Goal: Check status: Check status

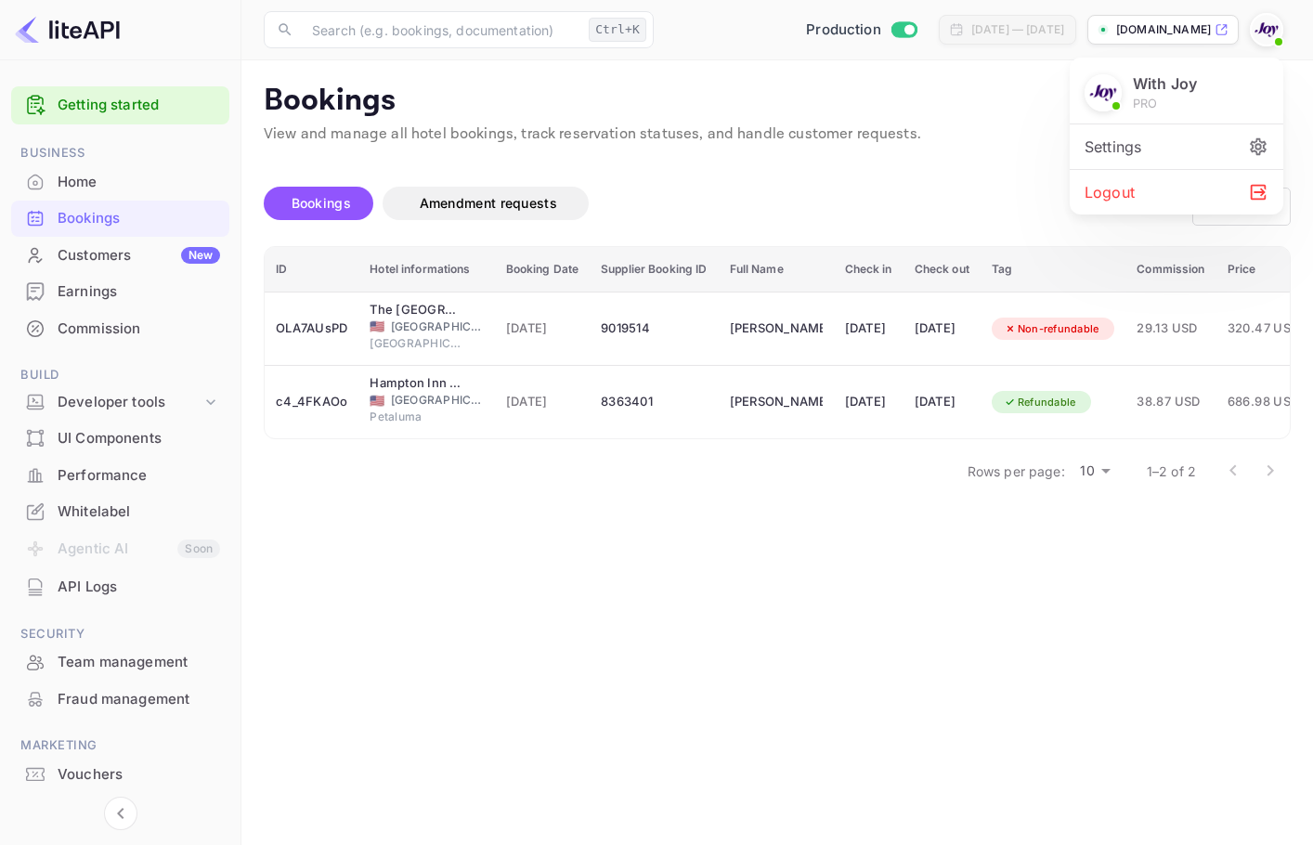
click at [1155, 202] on div "Logout" at bounding box center [1177, 192] width 214 height 45
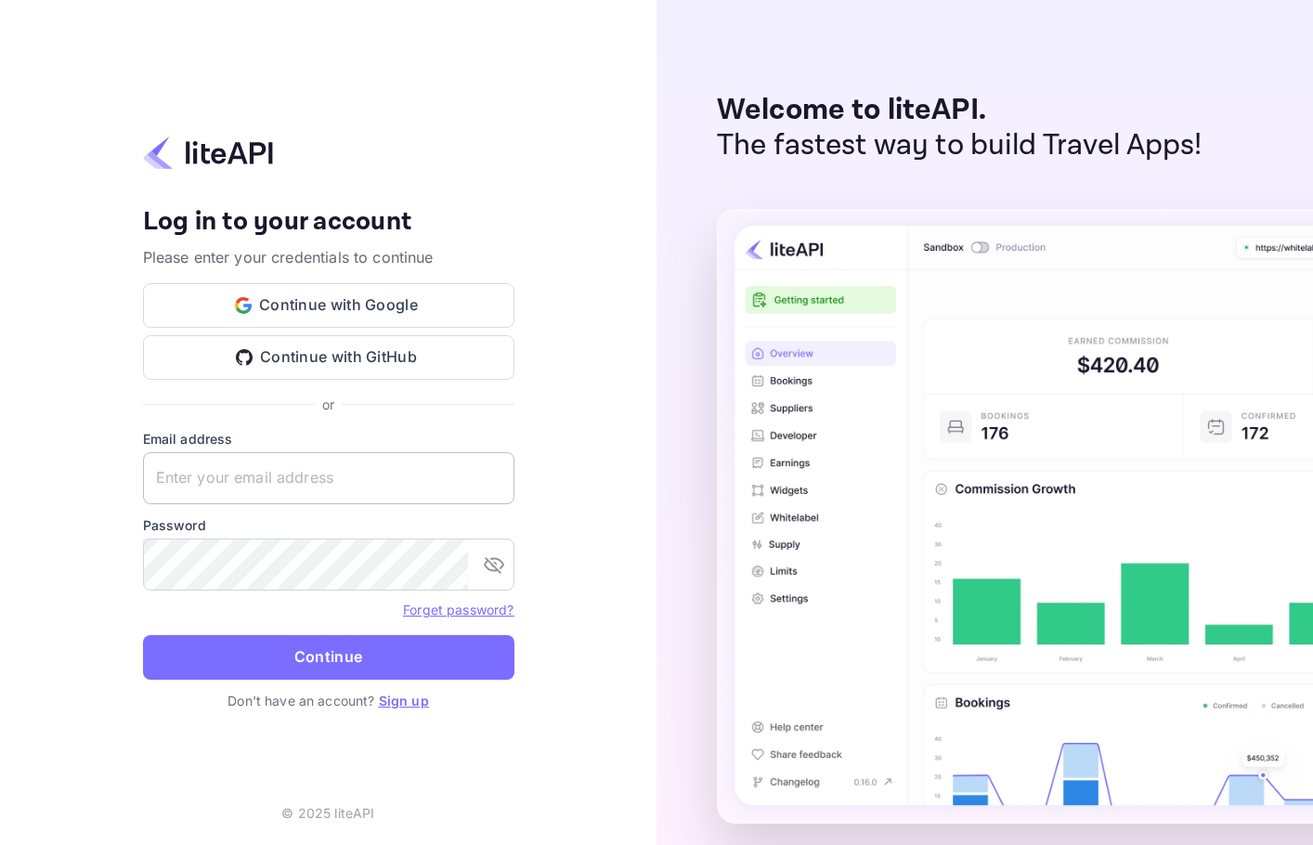
click at [356, 449] on div "Email address ​" at bounding box center [328, 466] width 371 height 75
click at [348, 465] on input "text" at bounding box center [328, 478] width 371 height 52
paste input "services@withjoy.com"
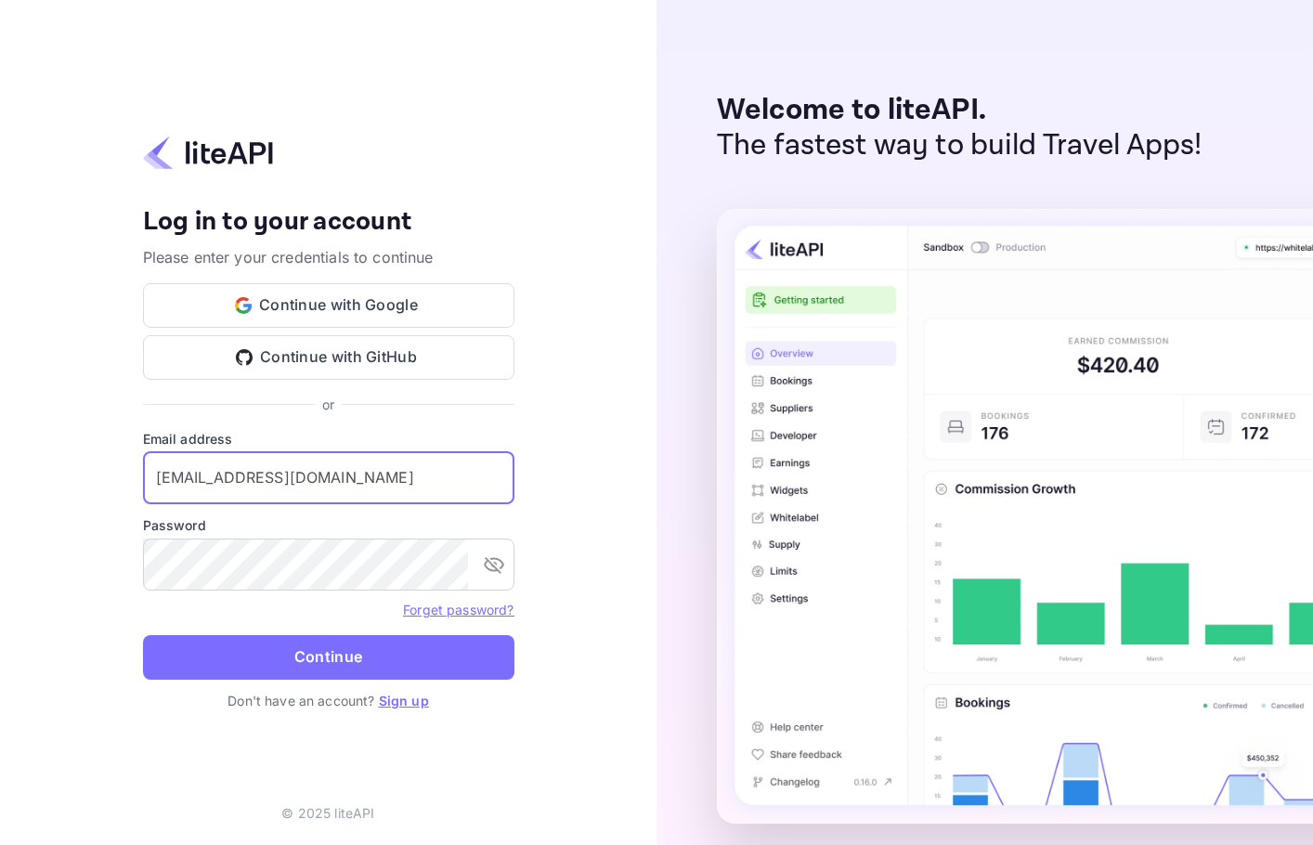
type input "services@withjoy.com"
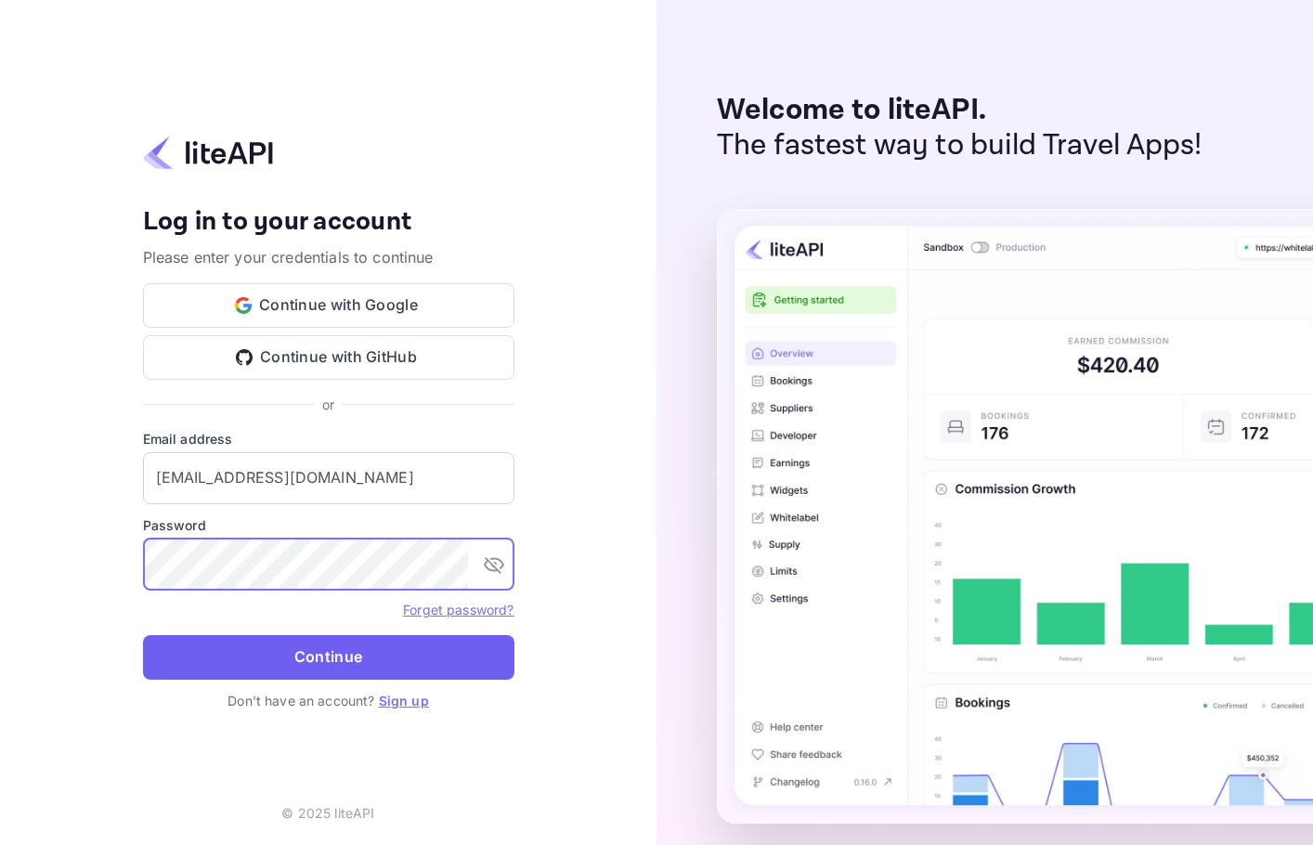
click at [322, 678] on button "Continue" at bounding box center [328, 657] width 371 height 45
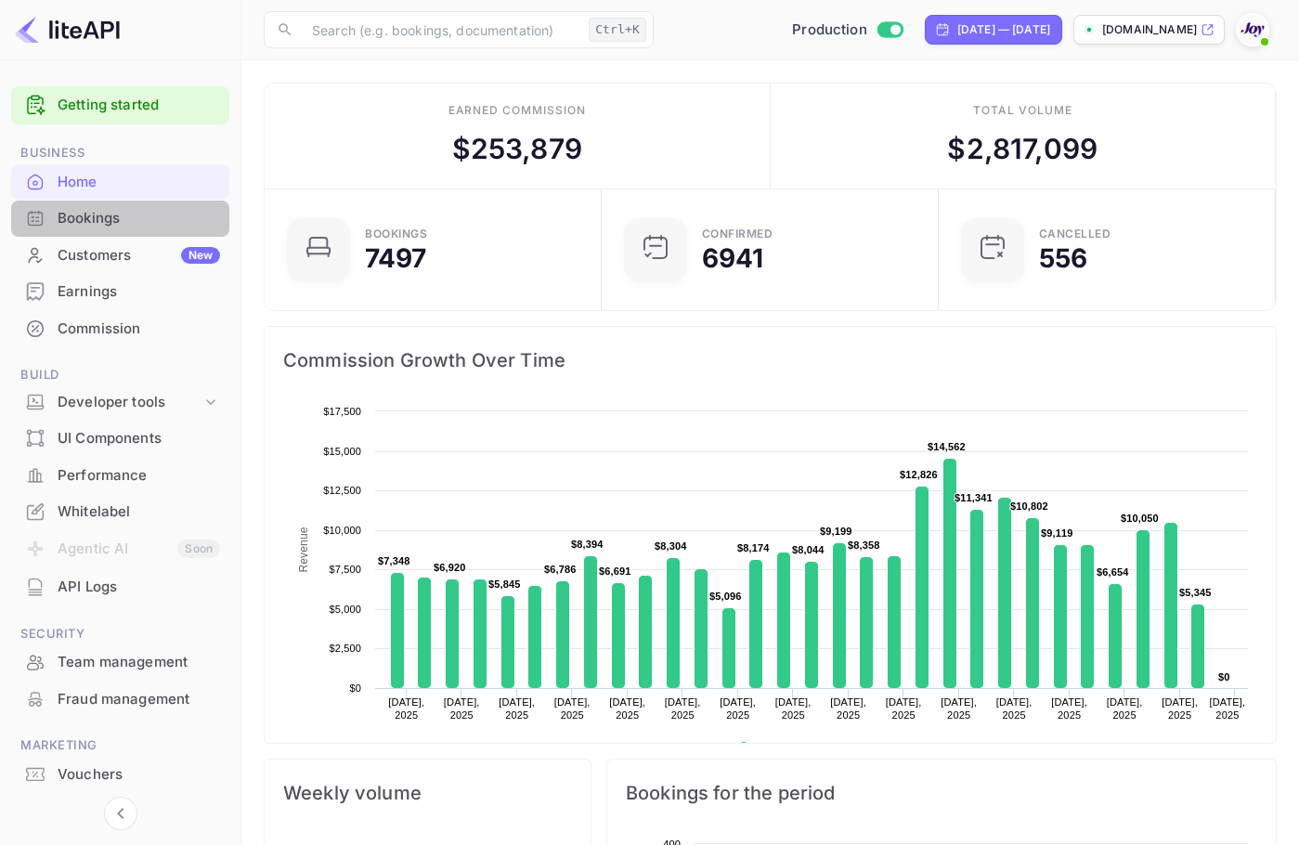
click at [162, 204] on div "Bookings" at bounding box center [120, 219] width 218 height 36
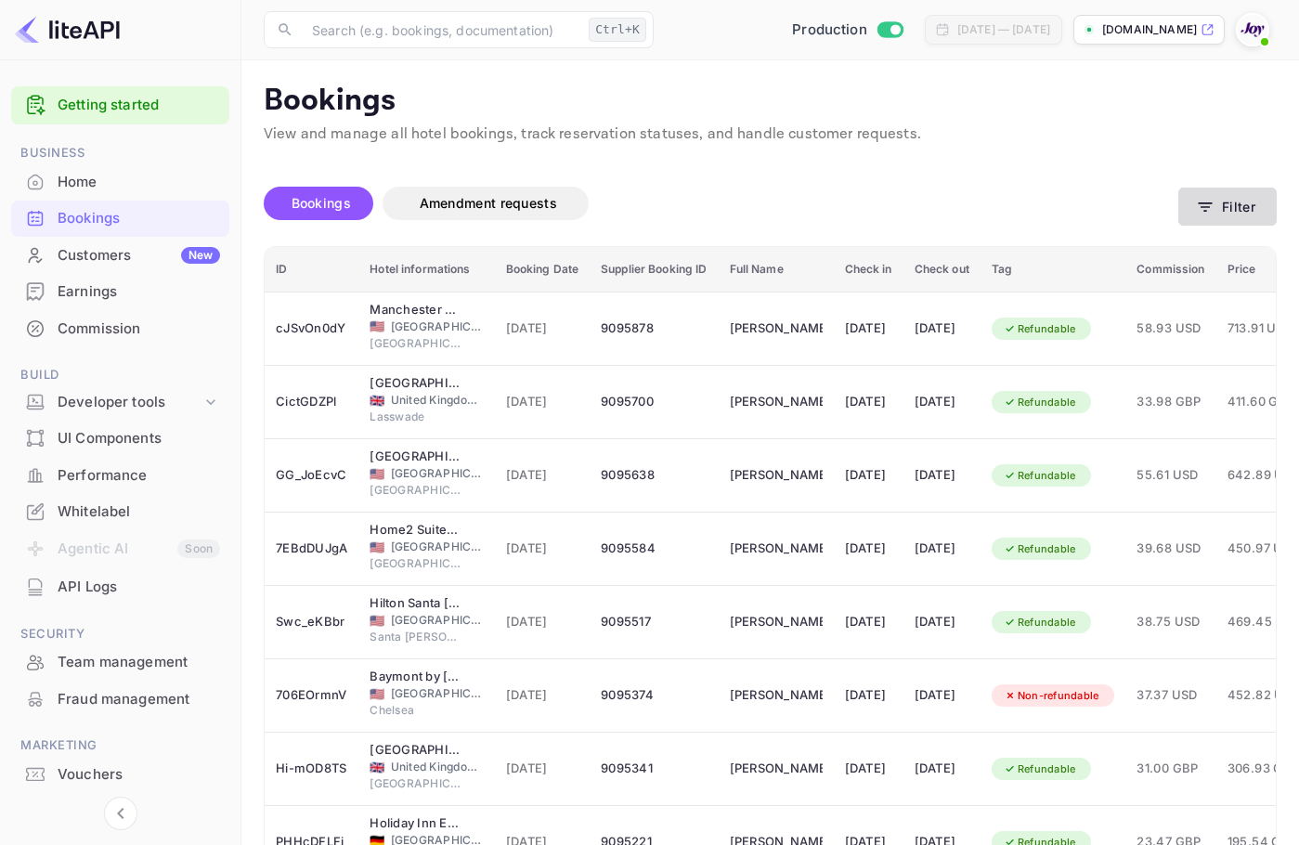
click at [1242, 215] on button "Filter" at bounding box center [1227, 207] width 98 height 38
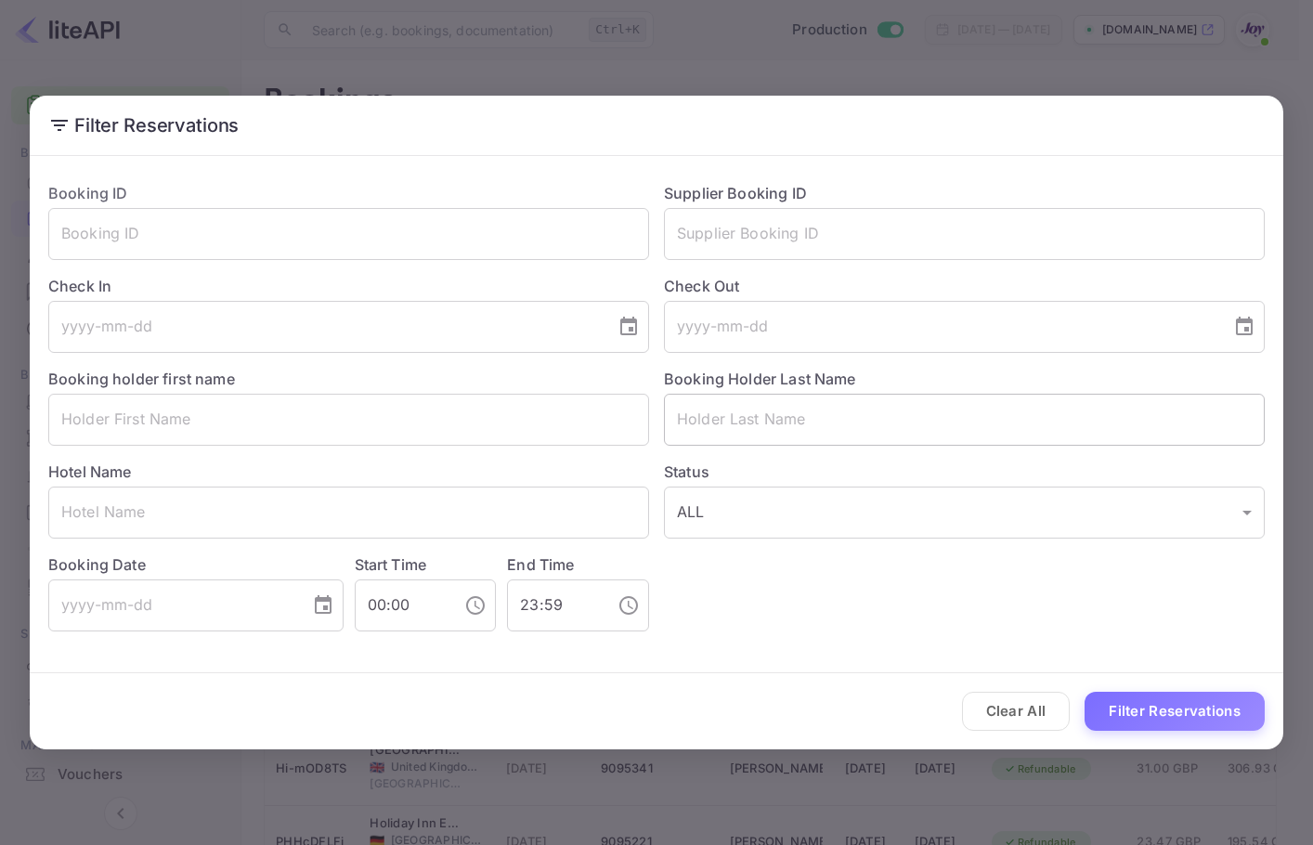
click at [722, 417] on input "text" at bounding box center [964, 420] width 601 height 52
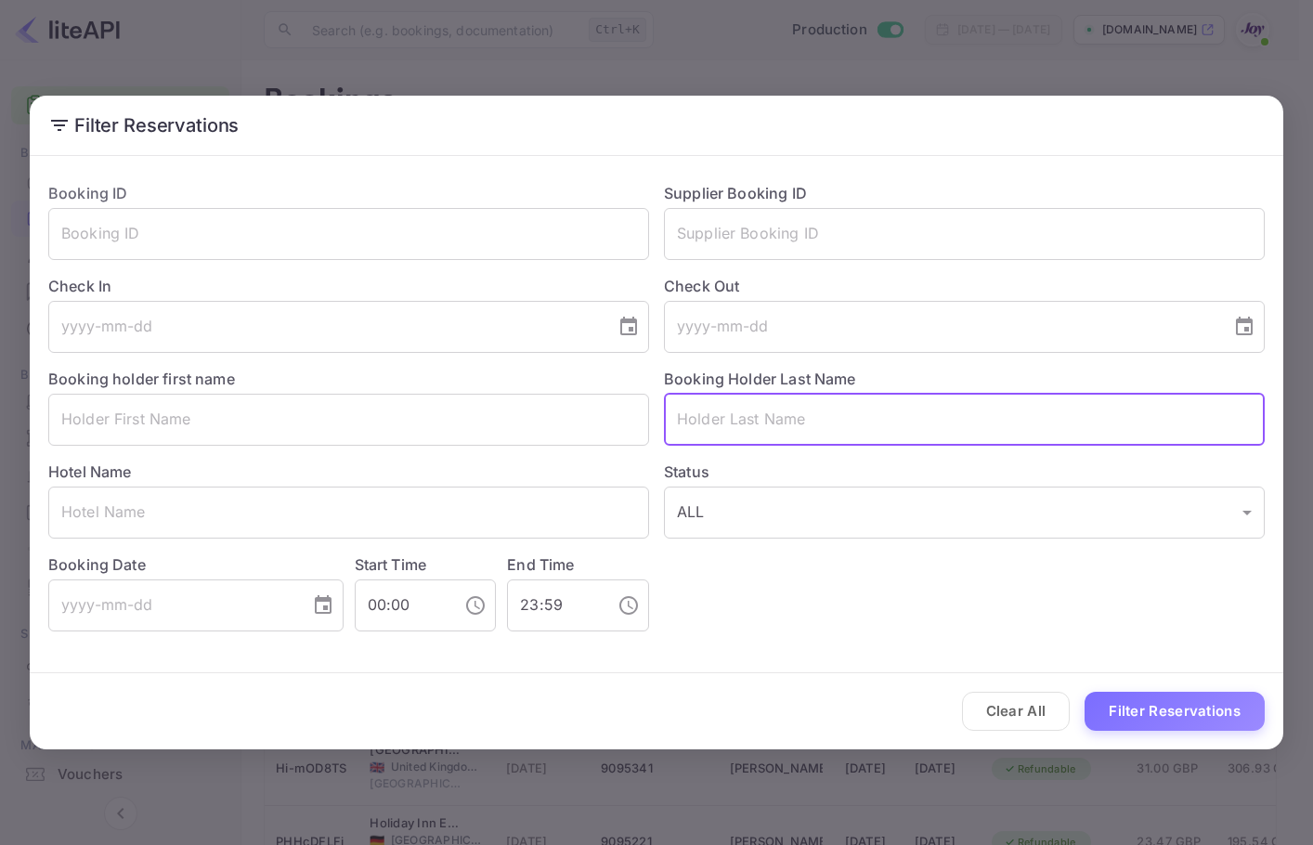
paste input "[PERSON_NAME]"
type input "[PERSON_NAME]"
click at [1203, 710] on button "Filter Reservations" at bounding box center [1175, 712] width 180 height 40
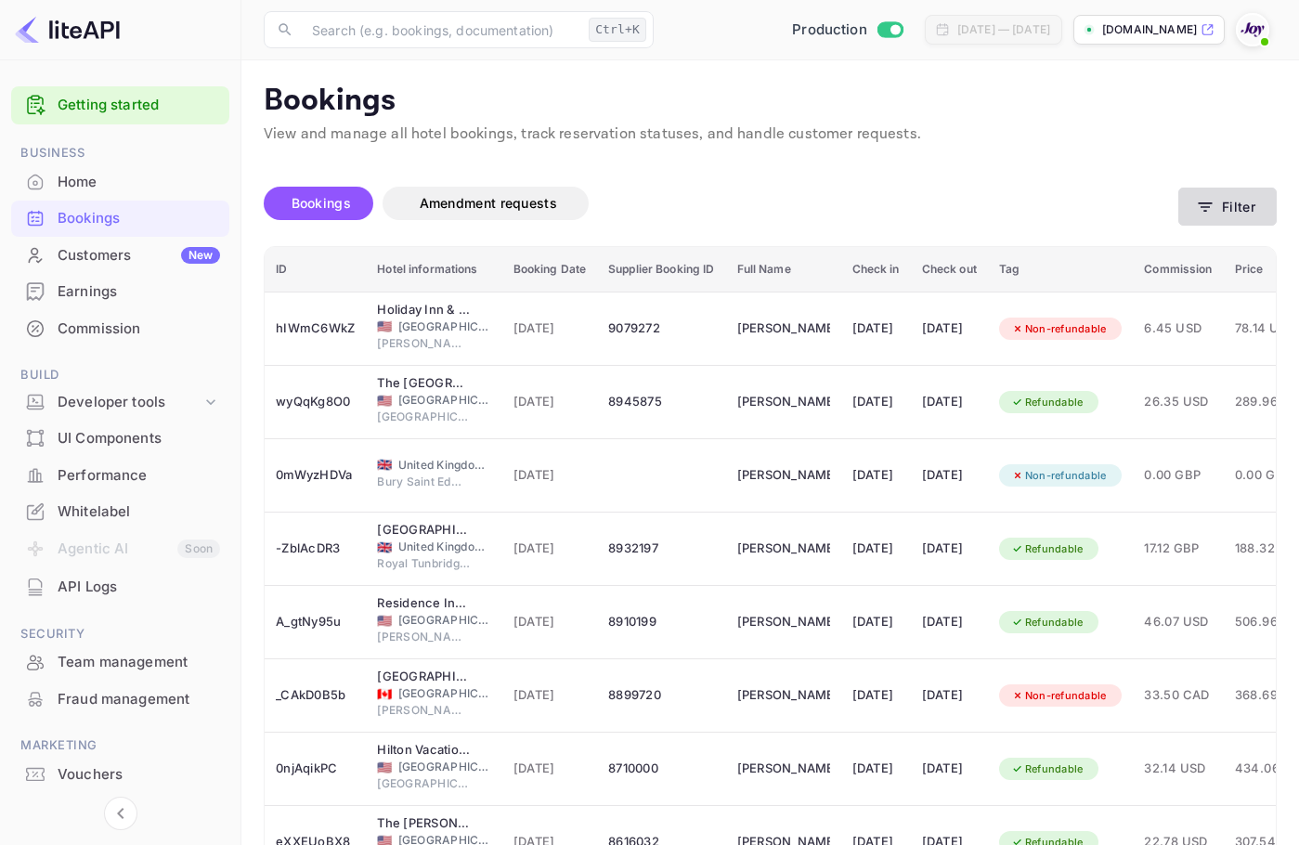
click at [1239, 201] on button "Filter" at bounding box center [1227, 207] width 98 height 38
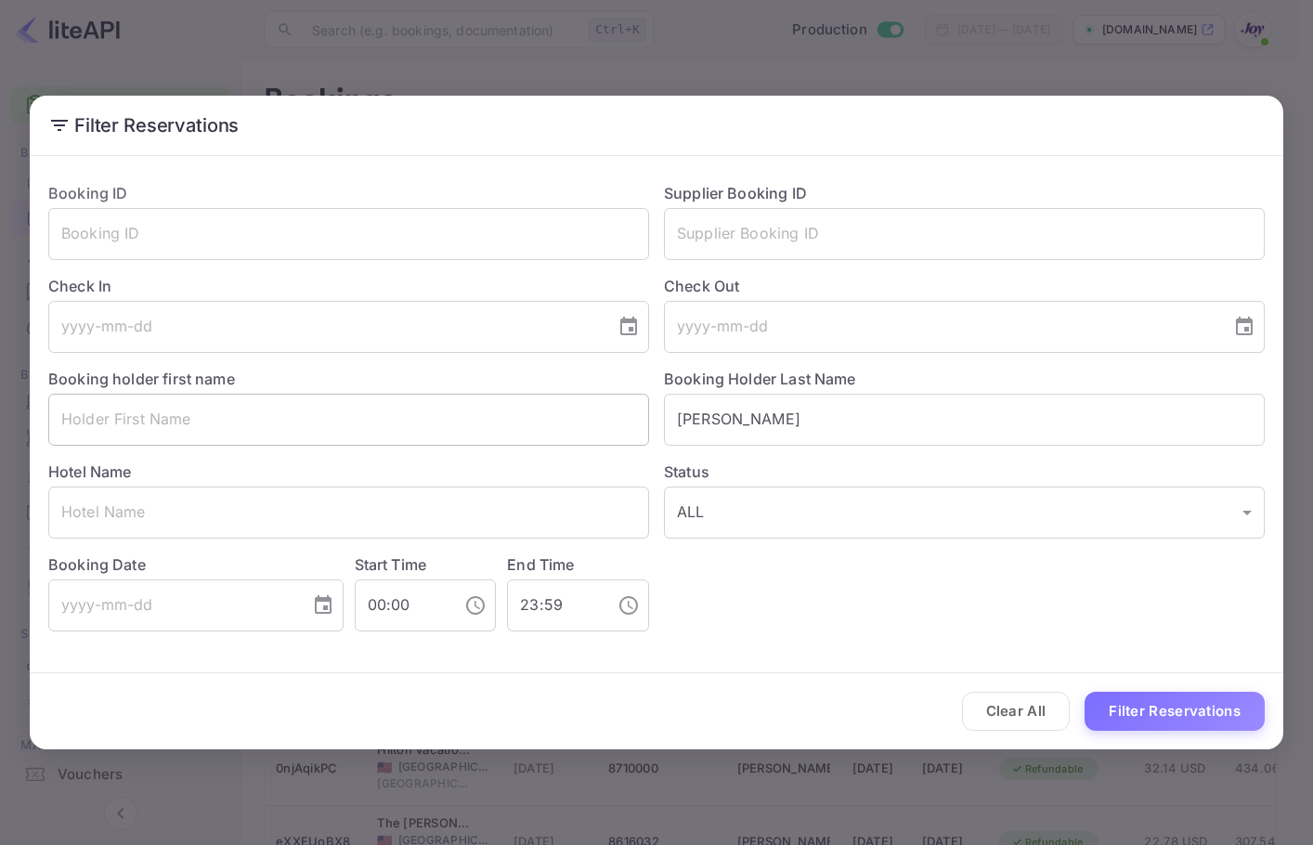
click at [536, 435] on input "text" at bounding box center [348, 420] width 601 height 52
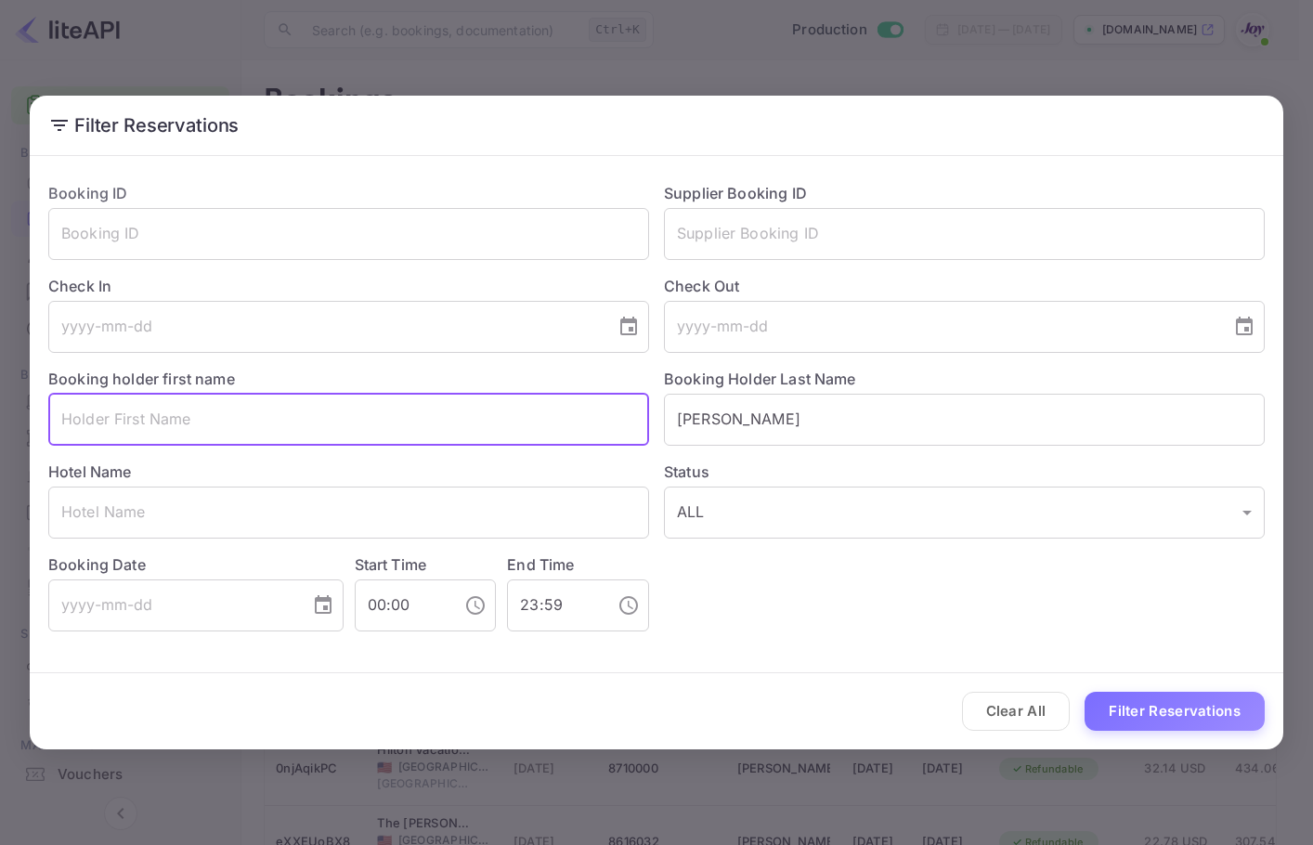
paste input "[PERSON_NAME]"
click at [63, 410] on input "[PERSON_NAME]" at bounding box center [348, 420] width 601 height 52
type input "[PERSON_NAME]"
click at [1230, 709] on button "Filter Reservations" at bounding box center [1175, 712] width 180 height 40
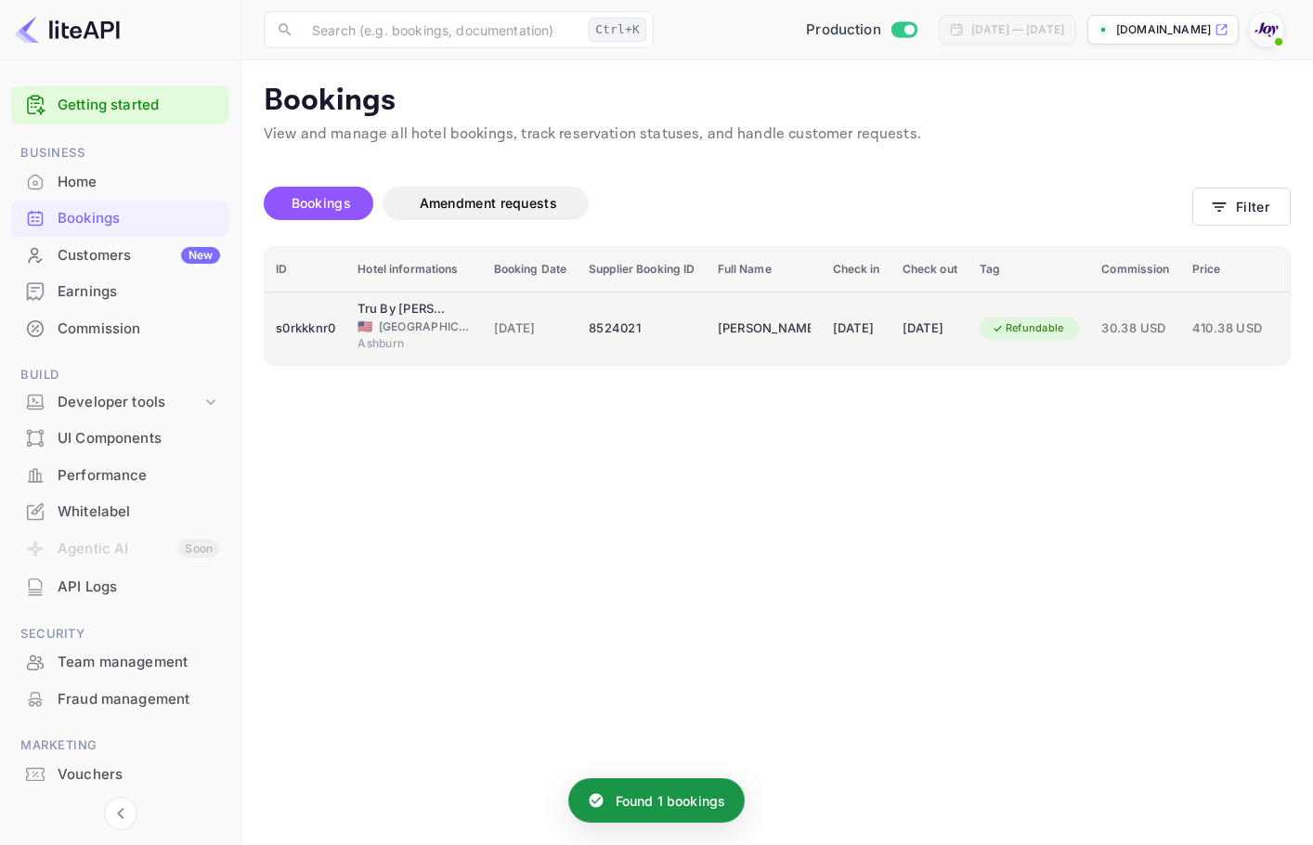
click at [891, 340] on td "[DATE]" at bounding box center [857, 328] width 70 height 73
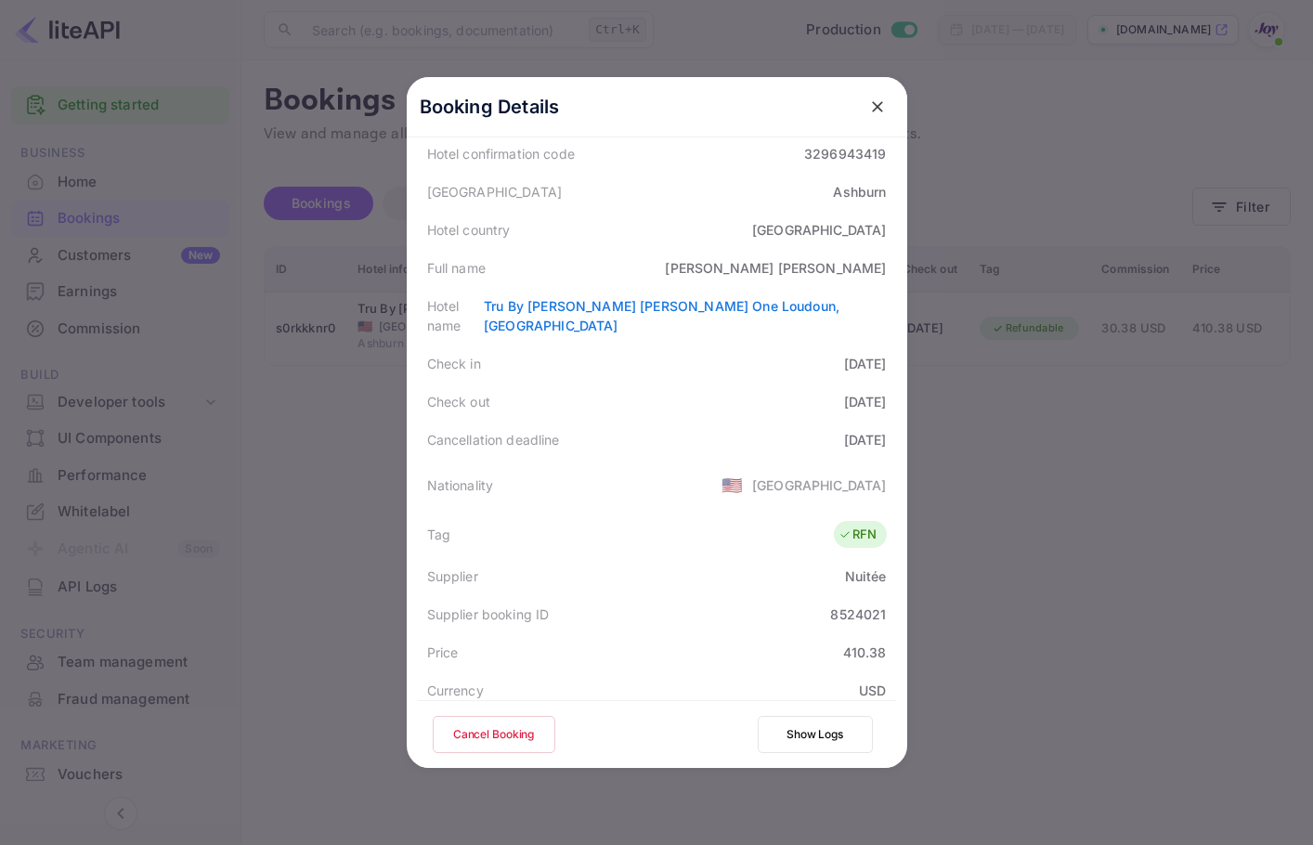
scroll to position [134, 0]
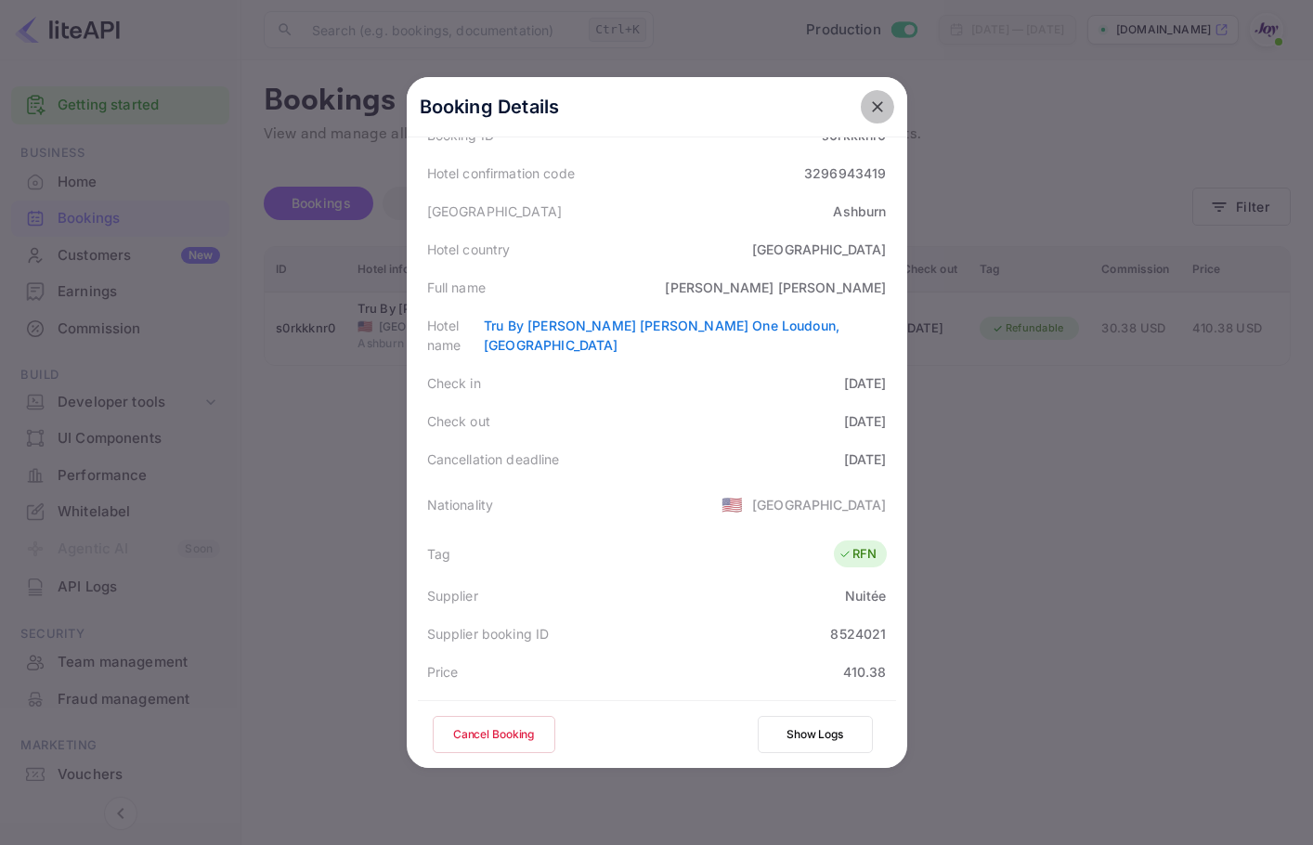
click at [868, 107] on icon "close" at bounding box center [877, 107] width 19 height 19
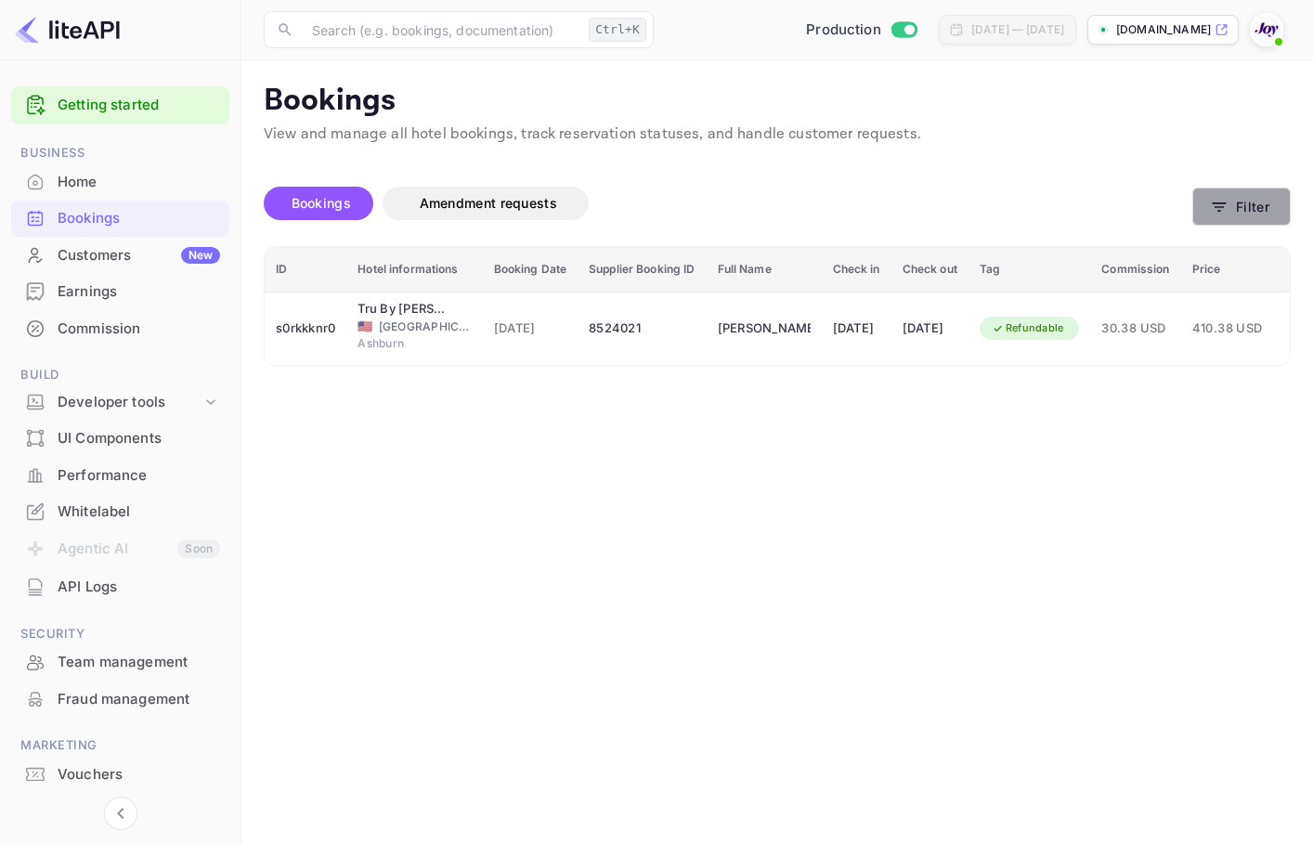
click at [1280, 206] on button "Filter" at bounding box center [1241, 207] width 98 height 38
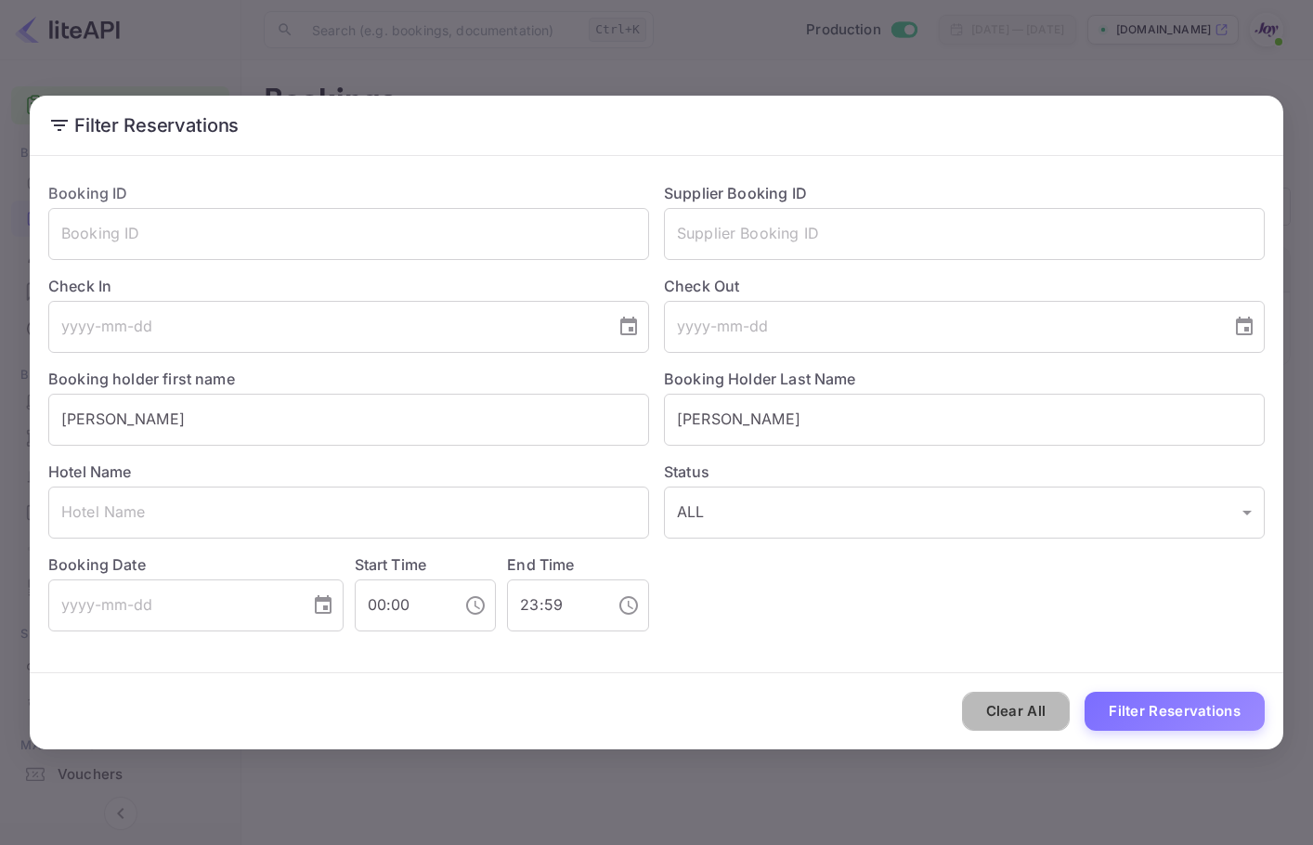
click at [992, 713] on button "Clear All" at bounding box center [1016, 712] width 109 height 40
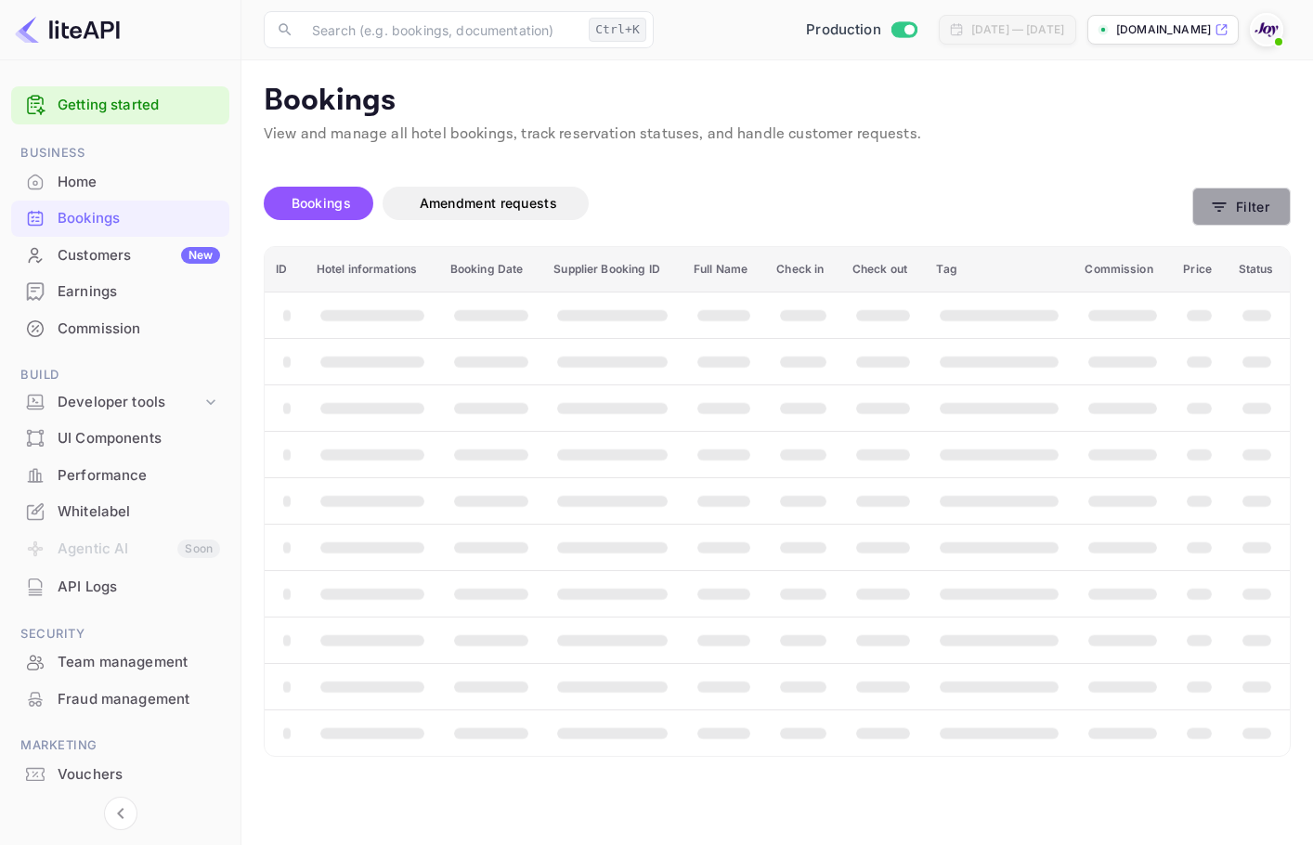
click at [1260, 205] on button "Filter" at bounding box center [1241, 207] width 98 height 38
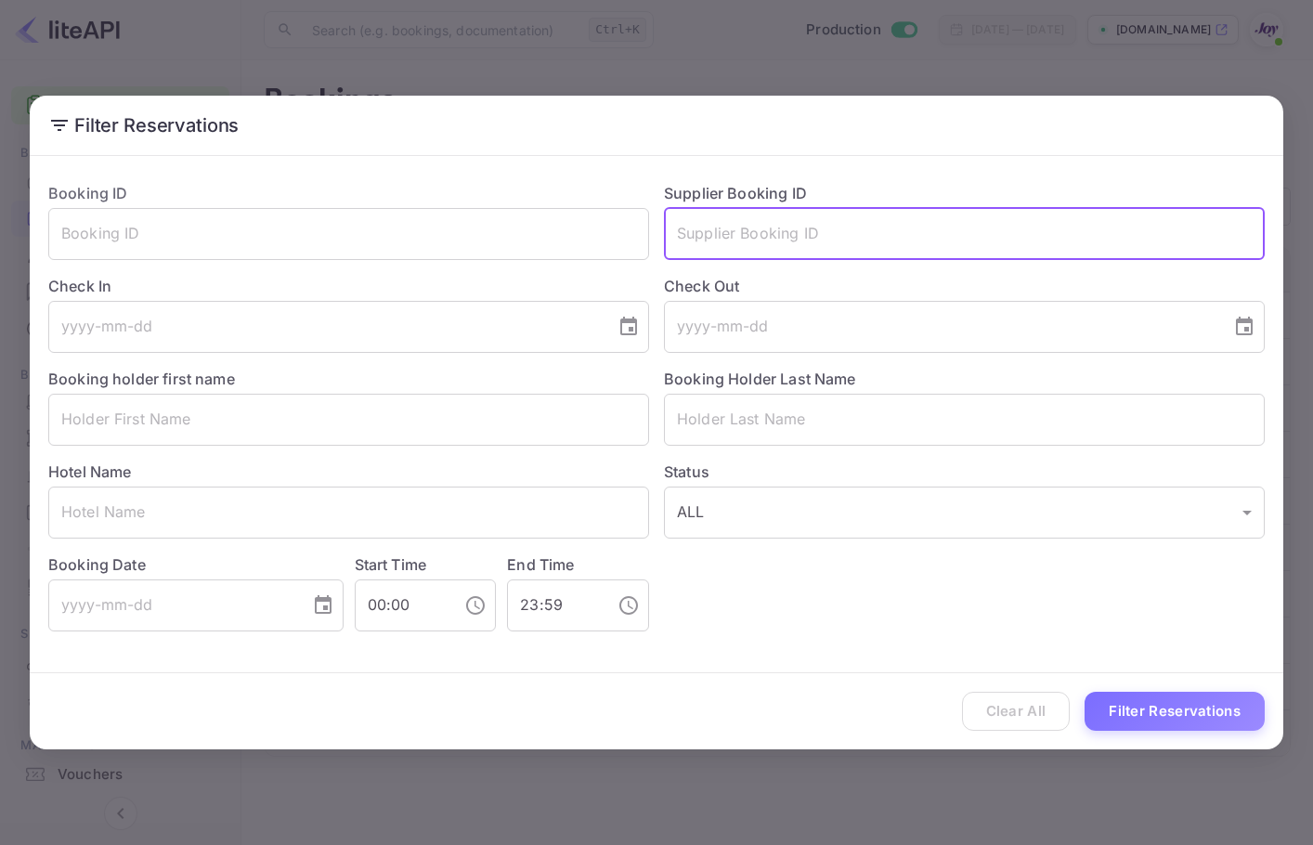
click at [817, 234] on input "text" at bounding box center [964, 234] width 601 height 52
paste input "7974976"
type input "7974976"
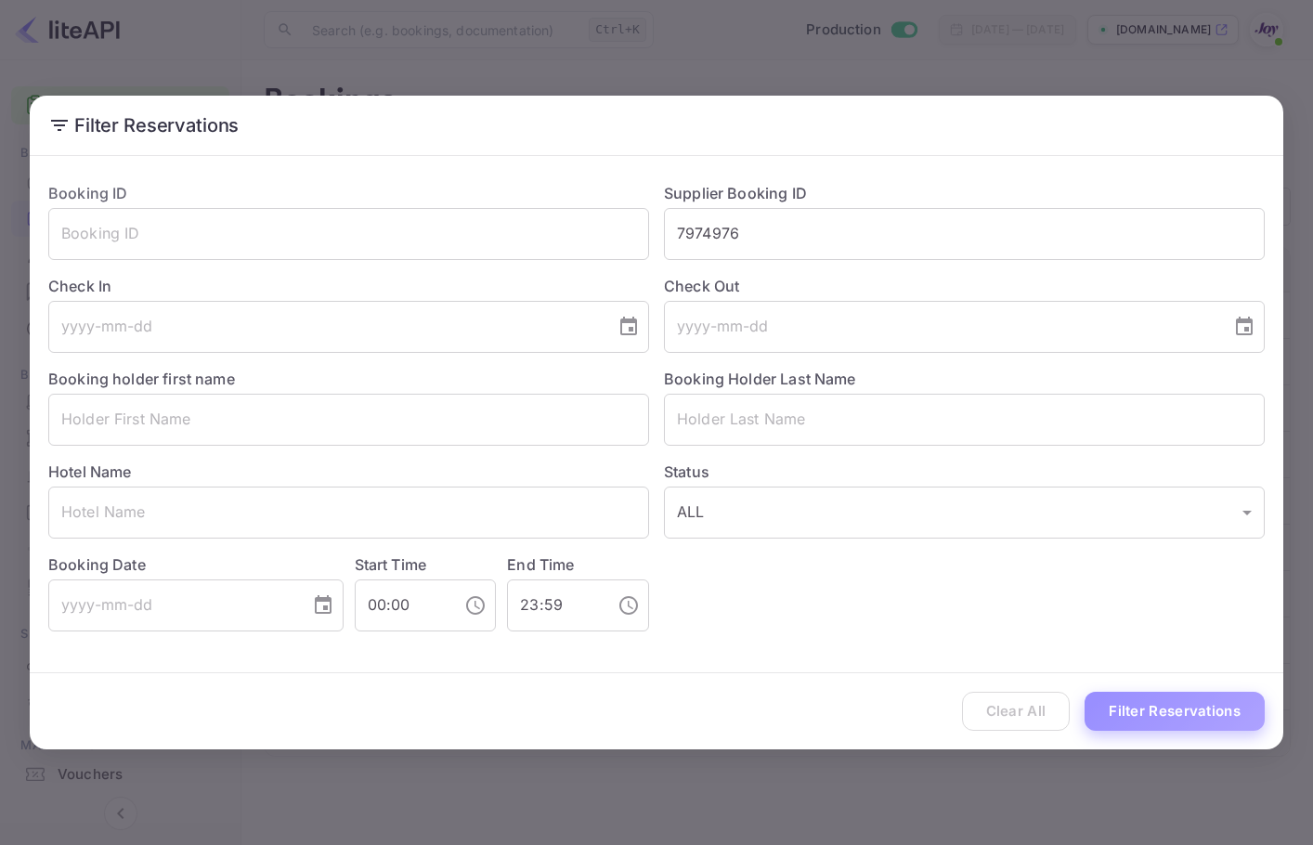
click at [1243, 703] on button "Filter Reservations" at bounding box center [1175, 712] width 180 height 40
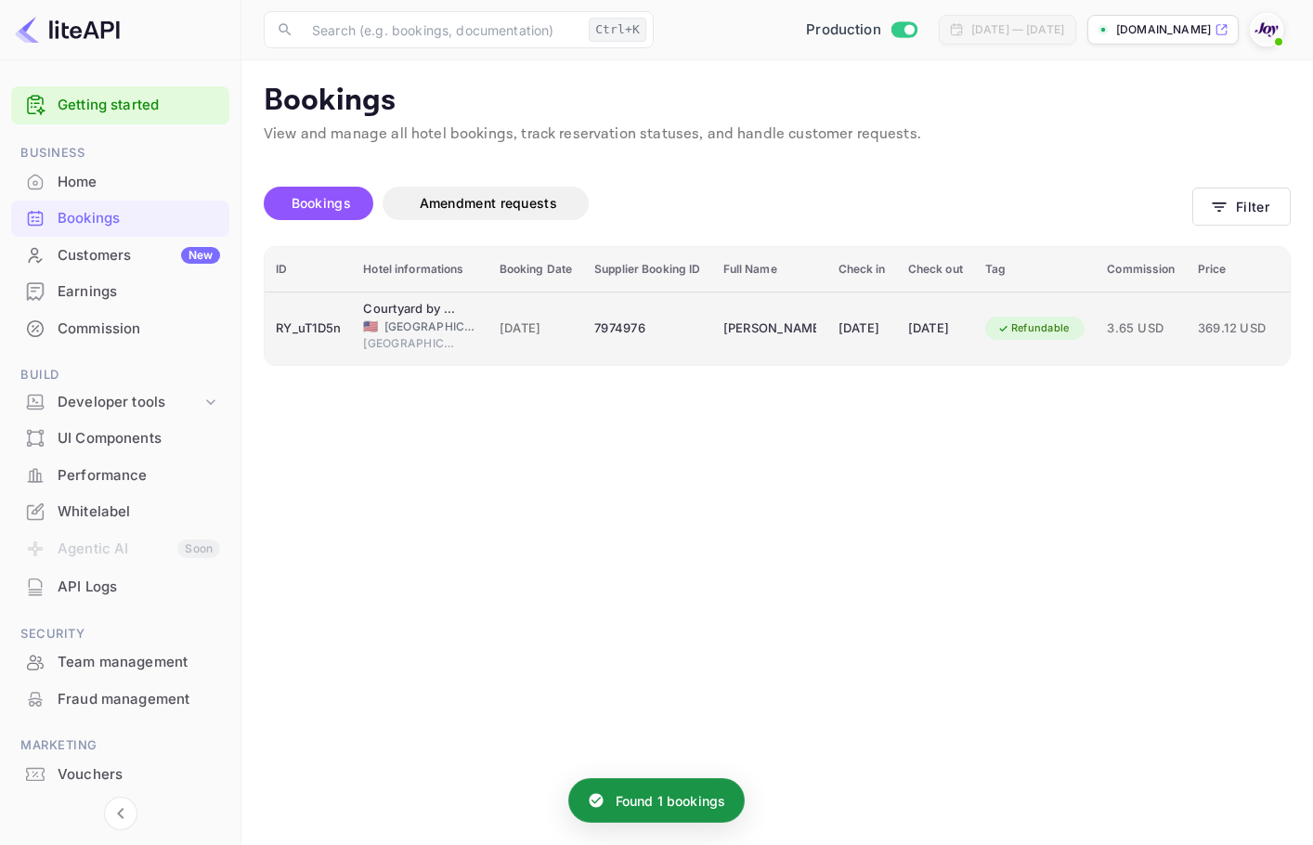
click at [812, 323] on div "[PERSON_NAME]" at bounding box center [769, 329] width 93 height 30
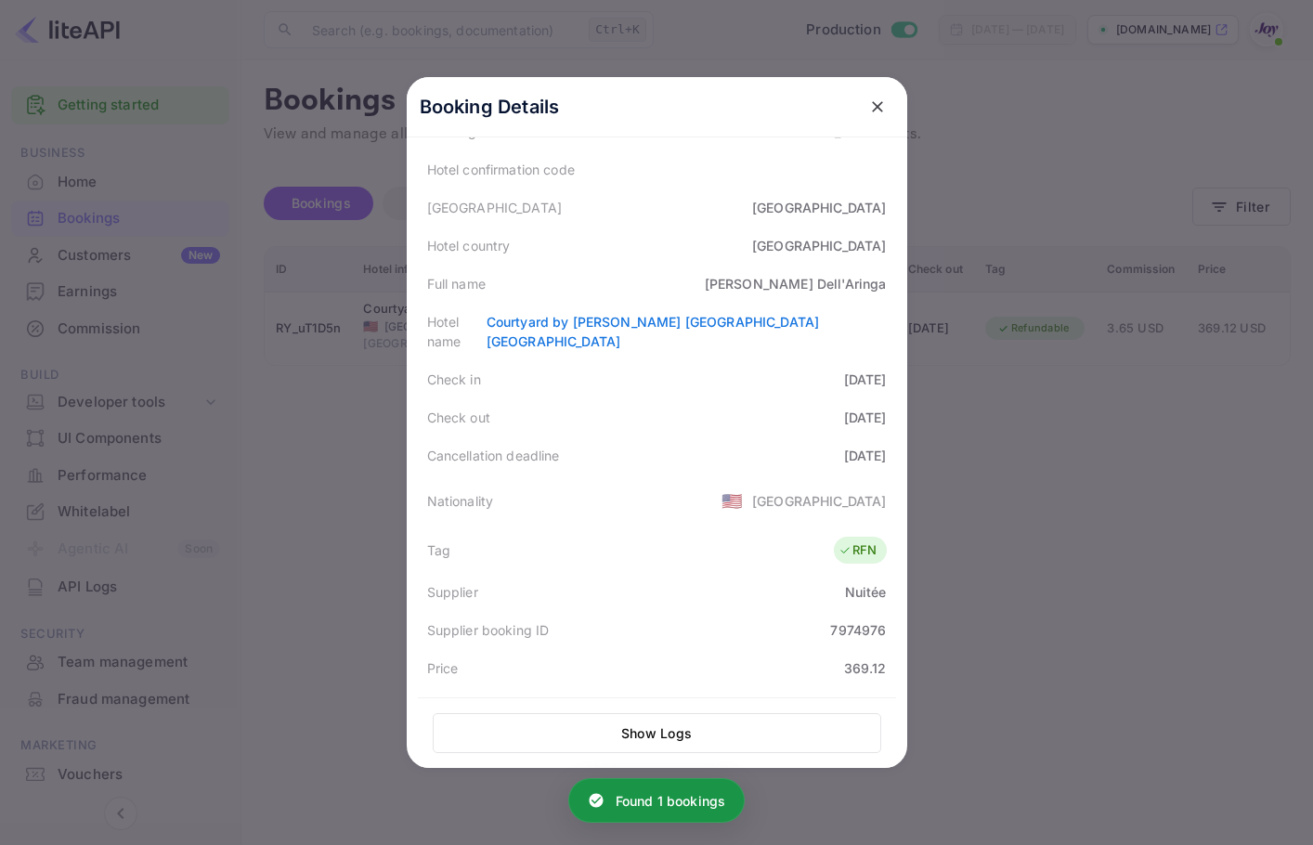
scroll to position [420, 0]
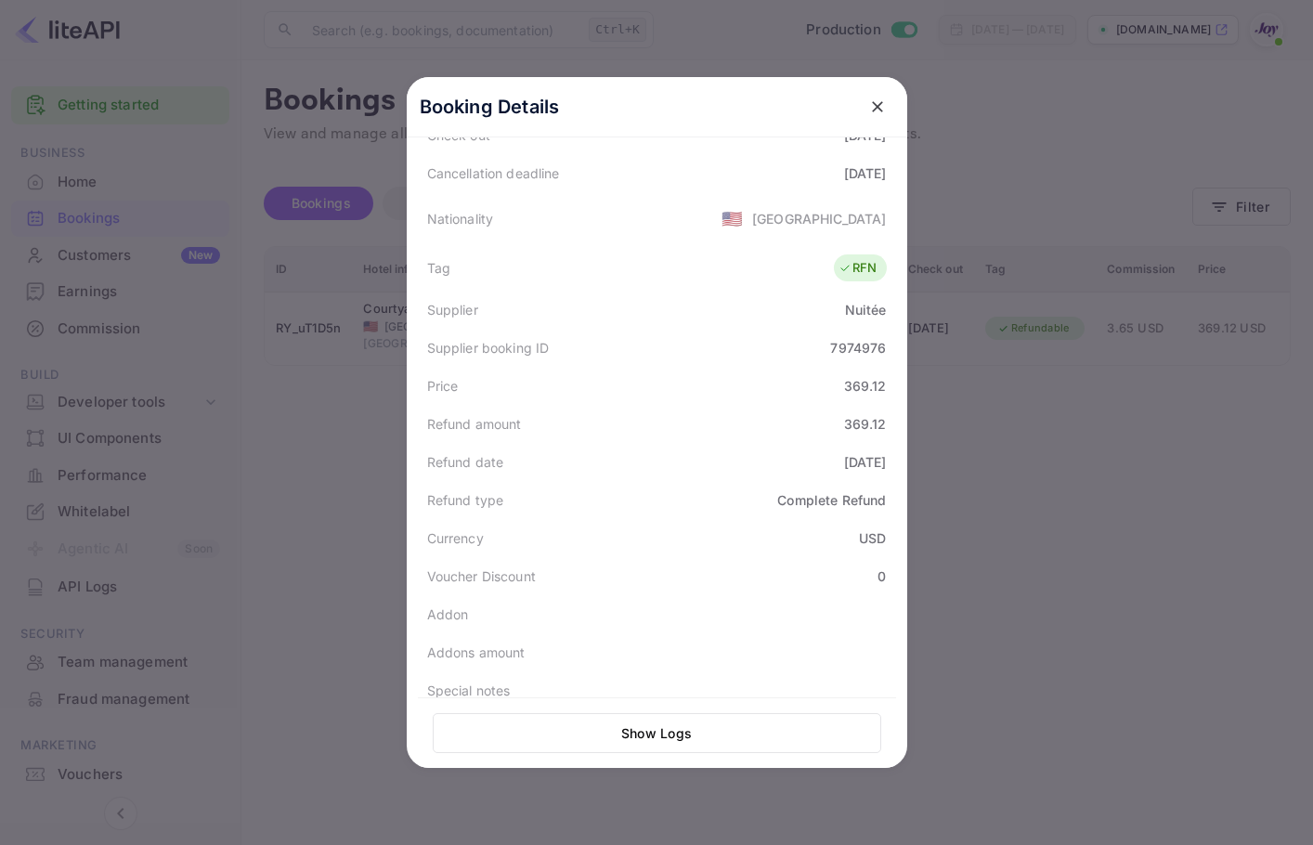
click at [872, 102] on icon "close" at bounding box center [877, 107] width 19 height 19
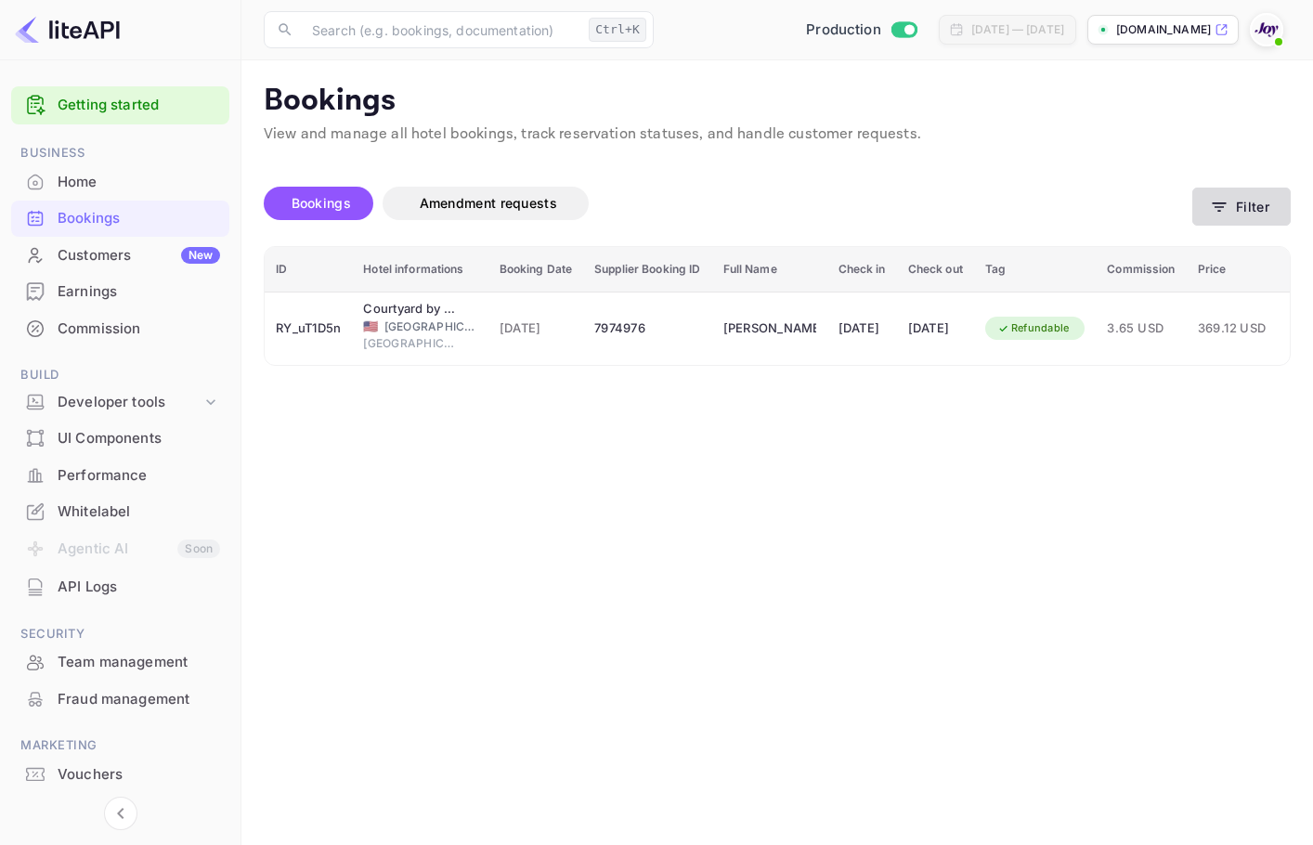
click at [1250, 197] on button "Filter" at bounding box center [1241, 207] width 98 height 38
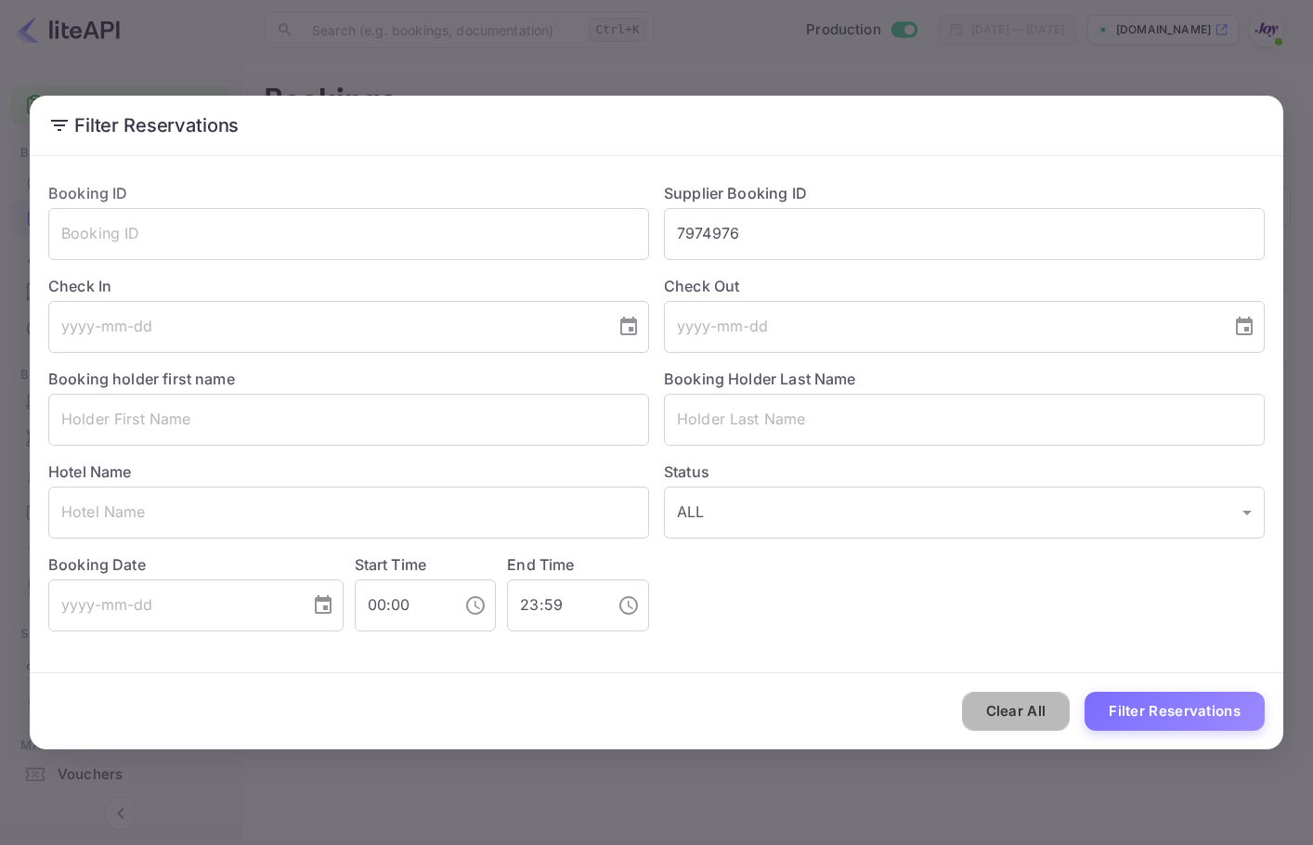
click at [1021, 714] on button "Clear All" at bounding box center [1016, 712] width 109 height 40
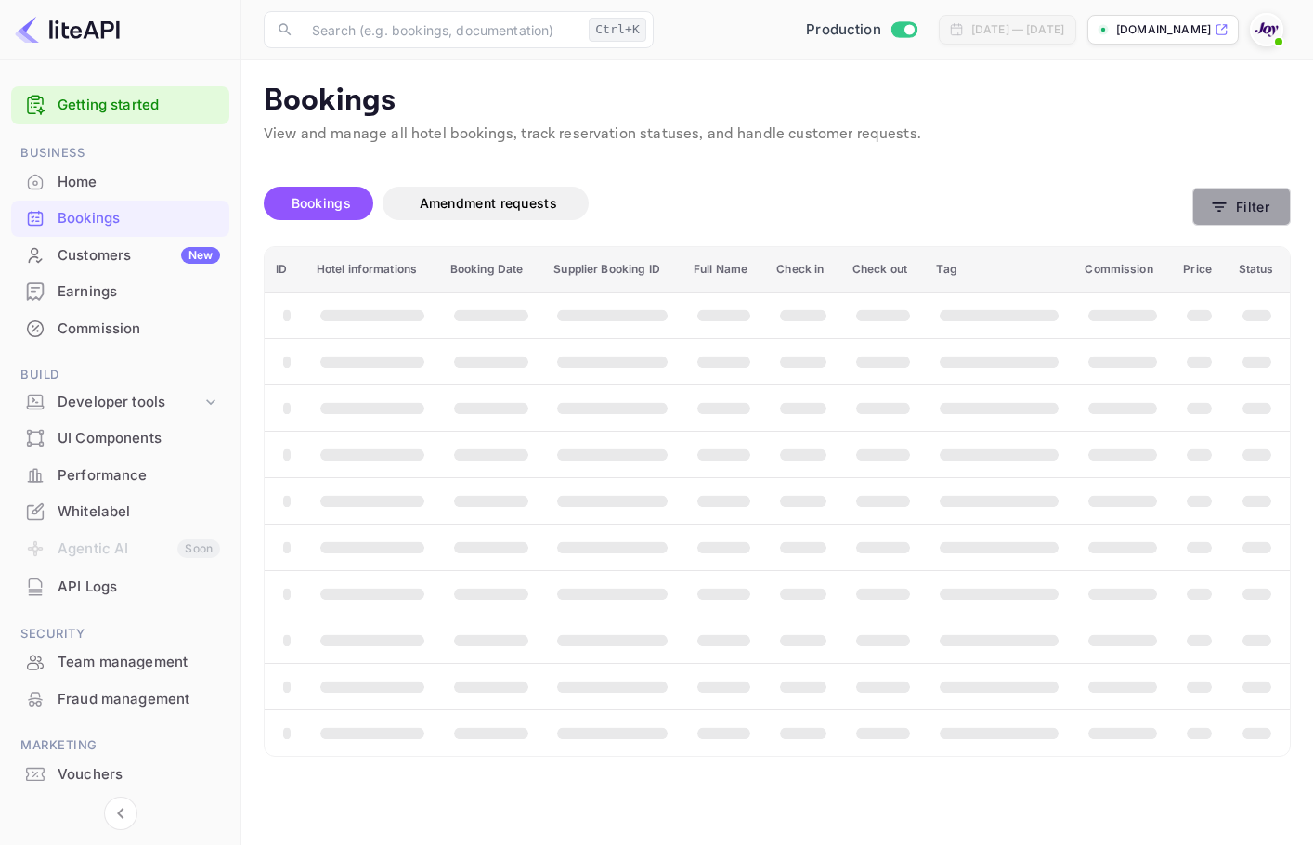
click at [1251, 202] on button "Filter" at bounding box center [1241, 207] width 98 height 38
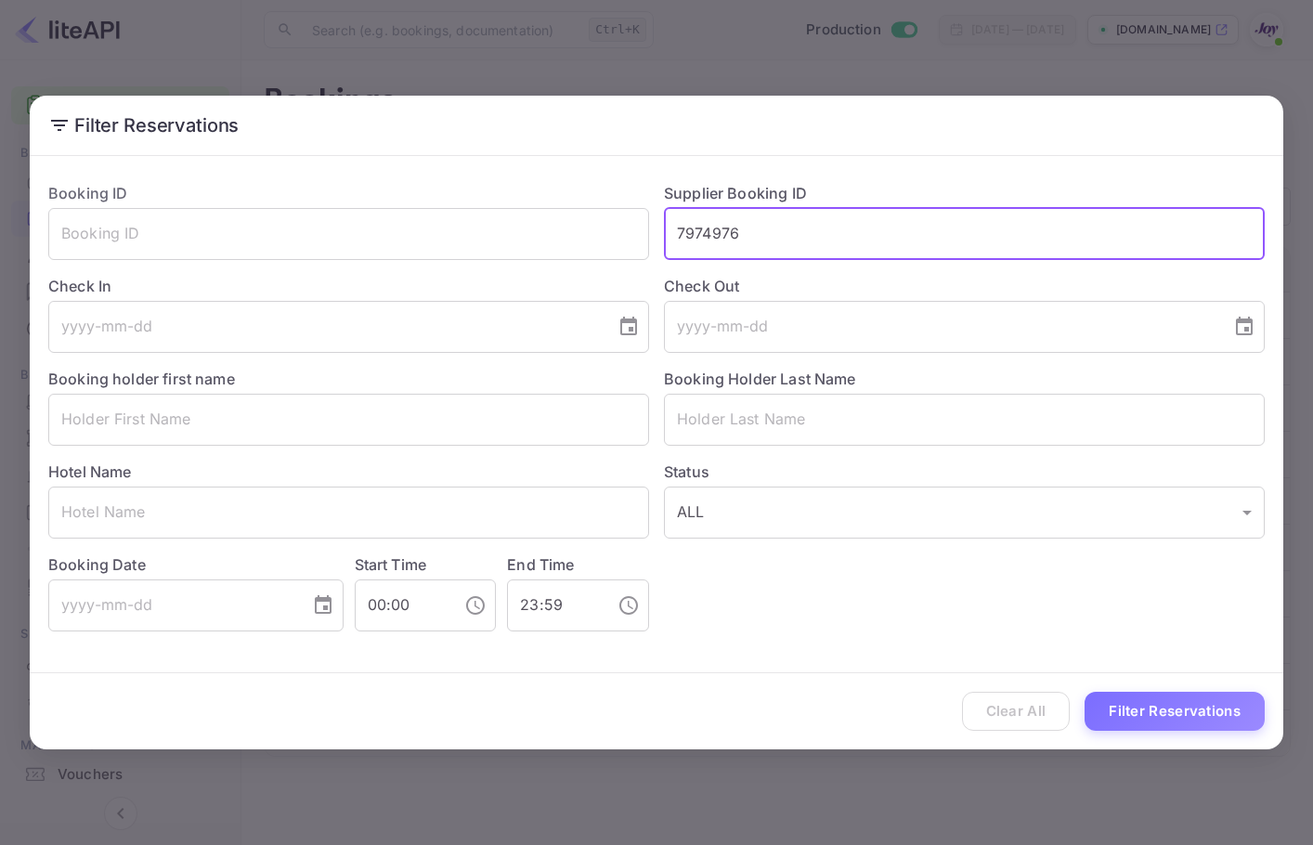
drag, startPoint x: 968, startPoint y: 234, endPoint x: 266, endPoint y: 173, distance: 704.7
click at [266, 173] on div "Booking ID ​ Supplier Booking ID 7974976 ​ Check In ​ Check Out ​ Booking holde…" at bounding box center [648, 399] width 1231 height 464
paste input "8602635"
type input "8602635"
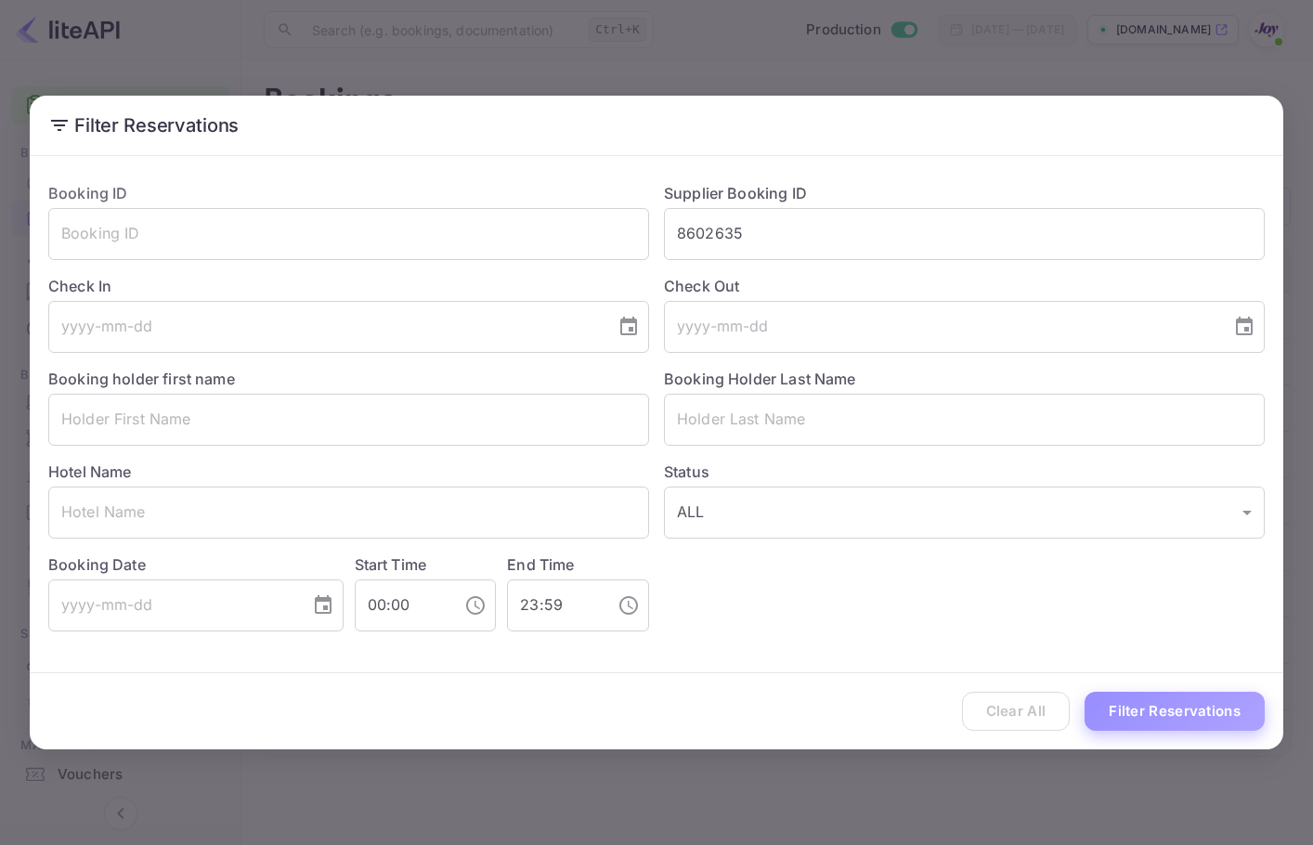
click at [1192, 706] on button "Filter Reservations" at bounding box center [1175, 712] width 180 height 40
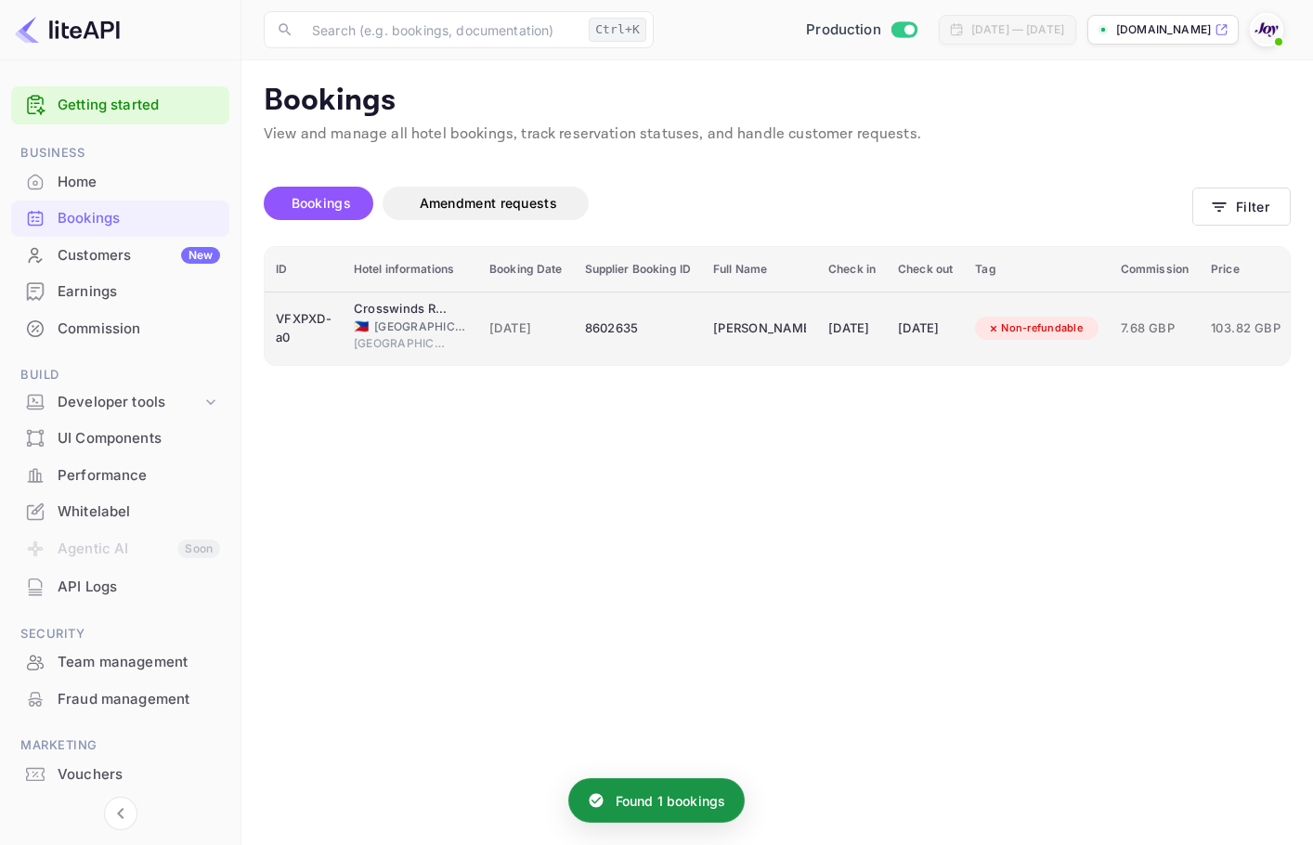
click at [876, 317] on div "[DATE]" at bounding box center [851, 329] width 47 height 30
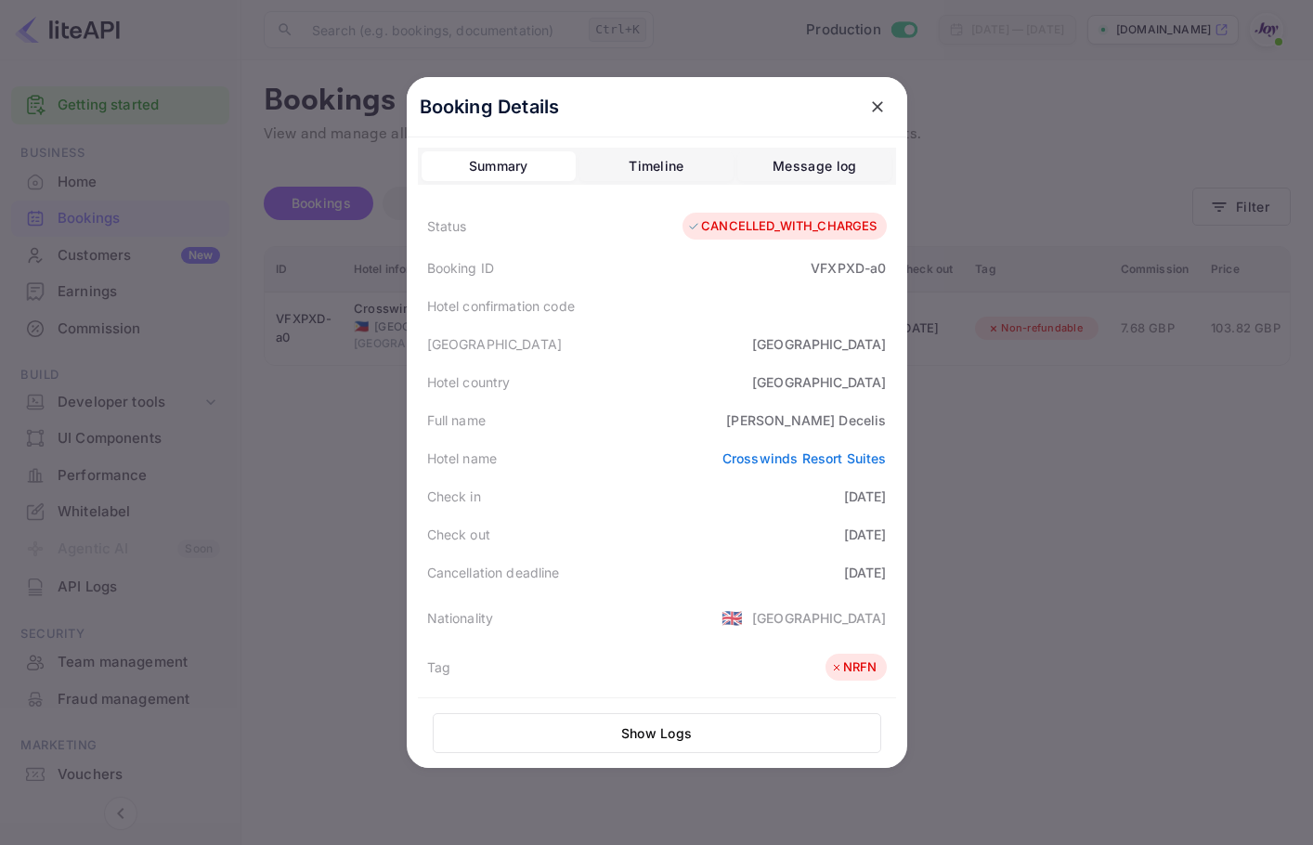
scroll to position [0, 0]
